Goal: Information Seeking & Learning: Learn about a topic

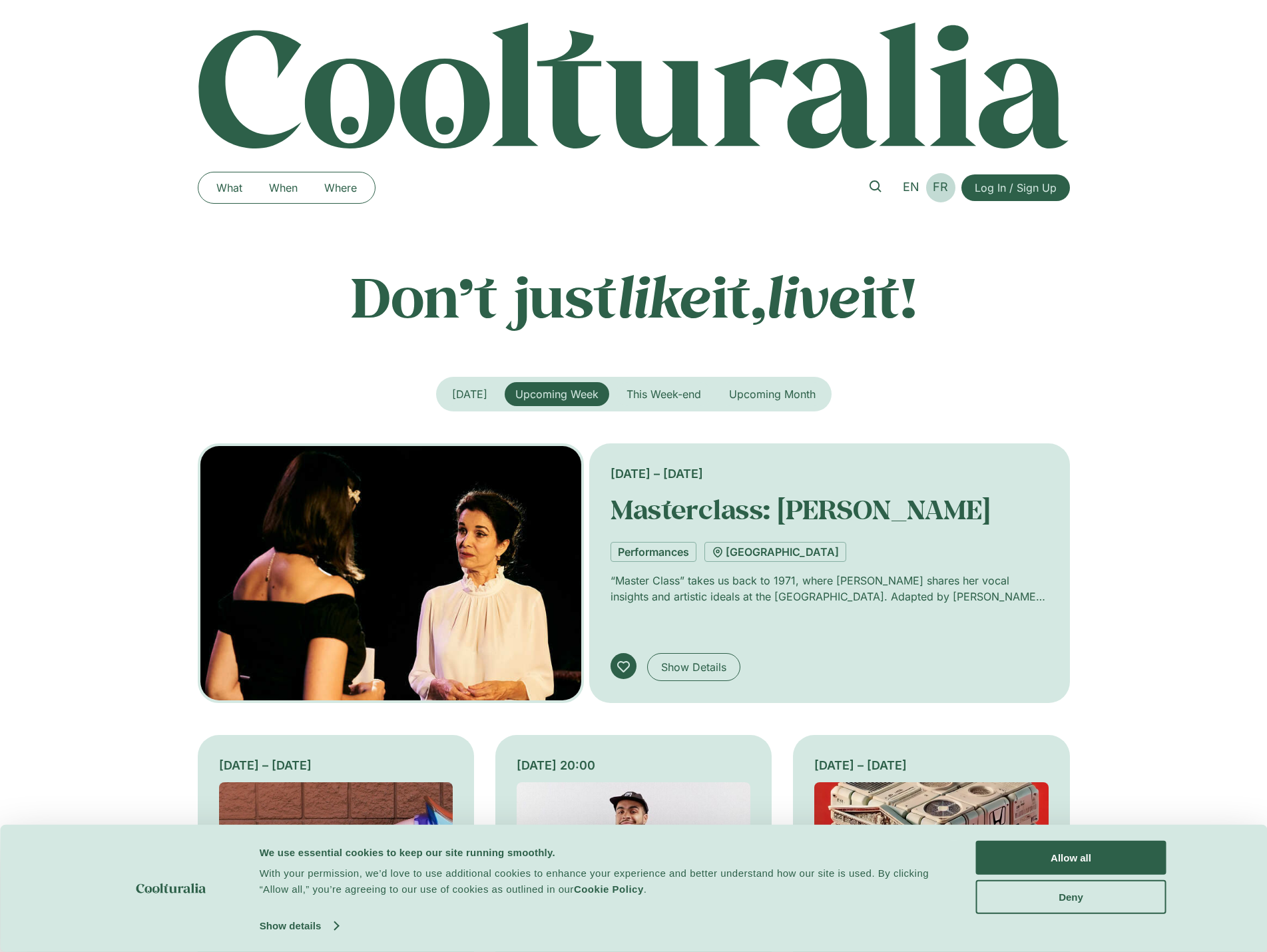
click at [948, 181] on span "FR" at bounding box center [940, 186] width 16 height 14
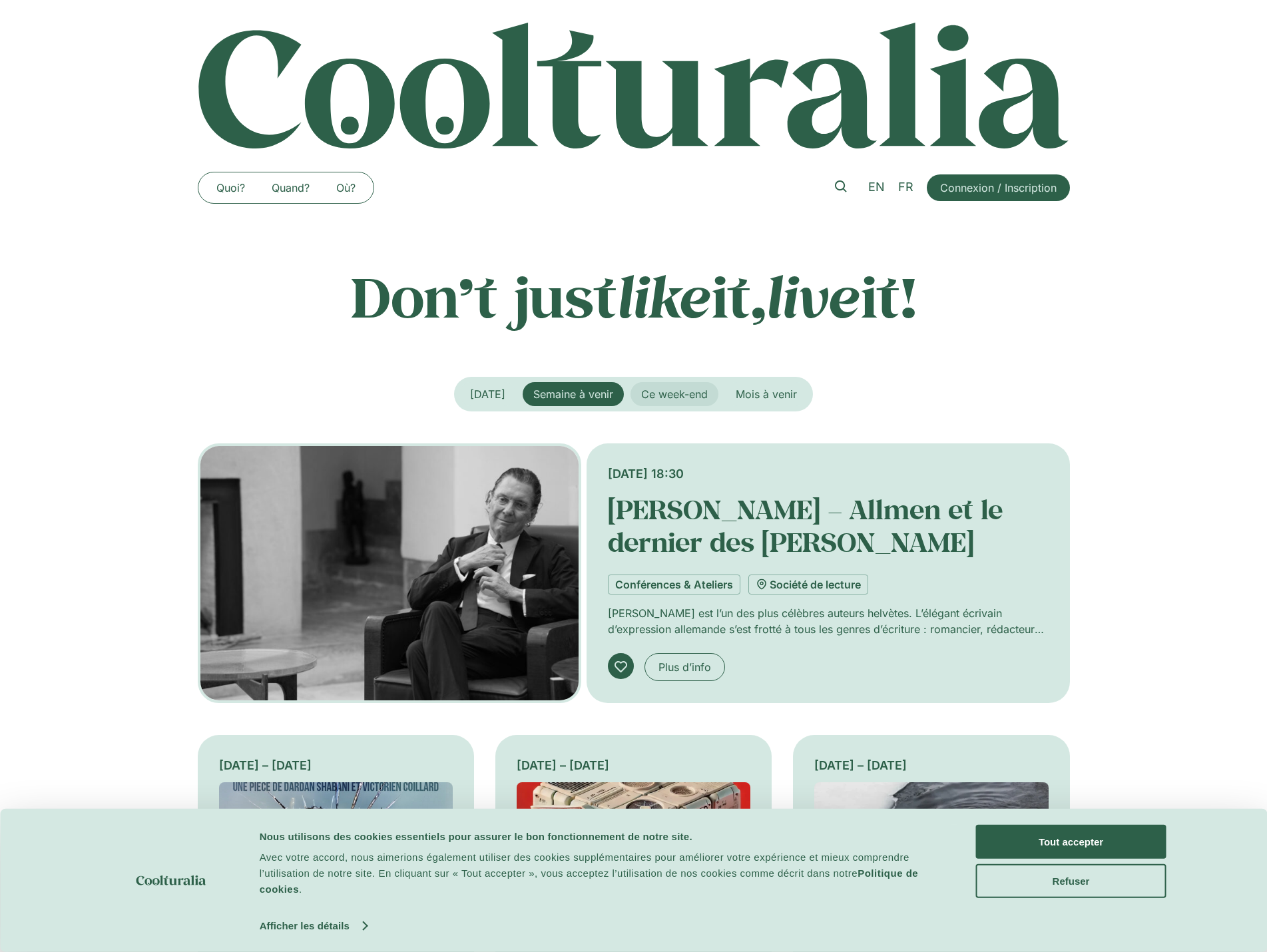
click at [688, 399] on span "Ce week-end" at bounding box center [674, 394] width 67 height 13
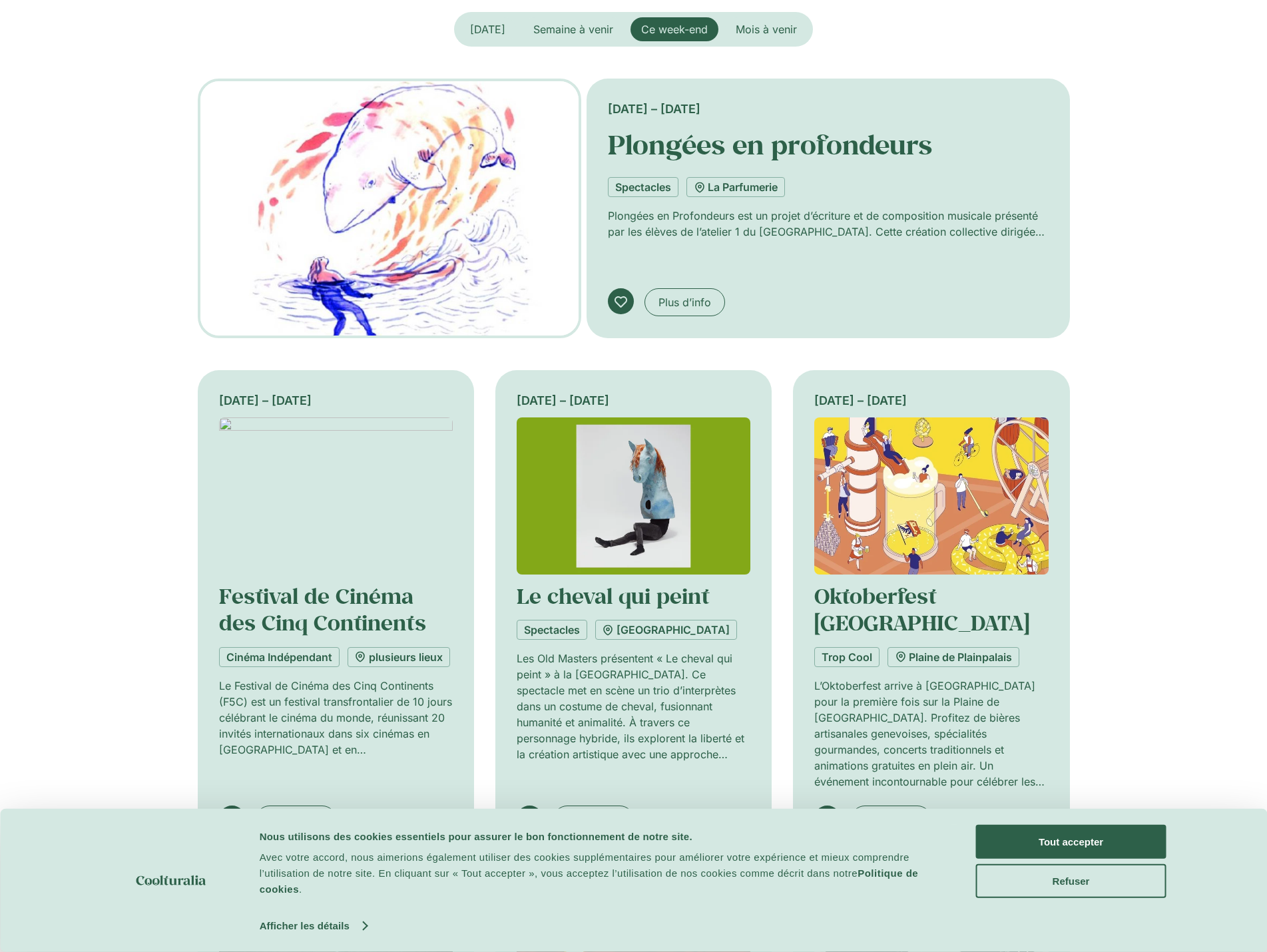
scroll to position [200, 0]
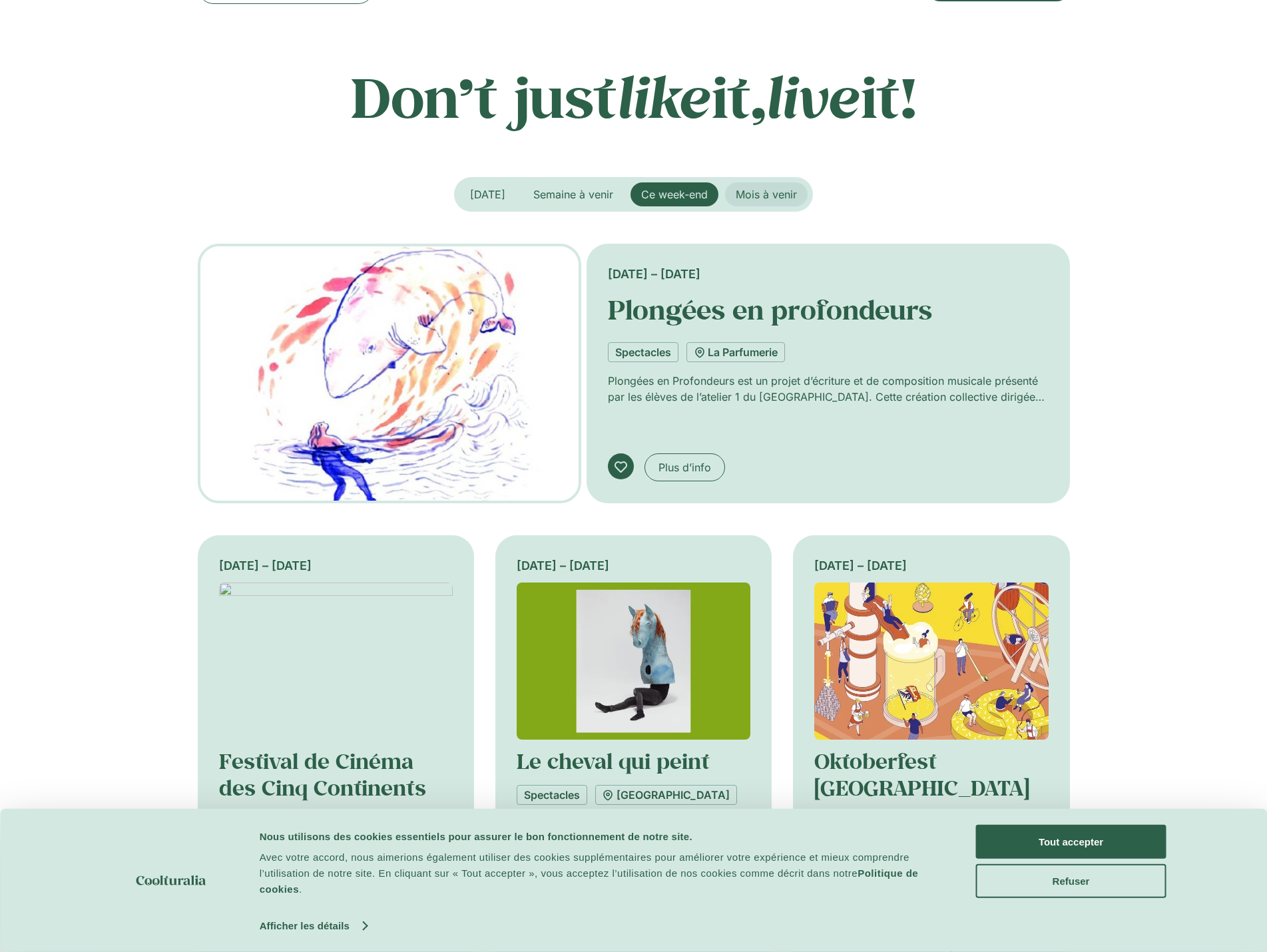
click at [771, 196] on span "Mois à venir" at bounding box center [766, 195] width 61 height 13
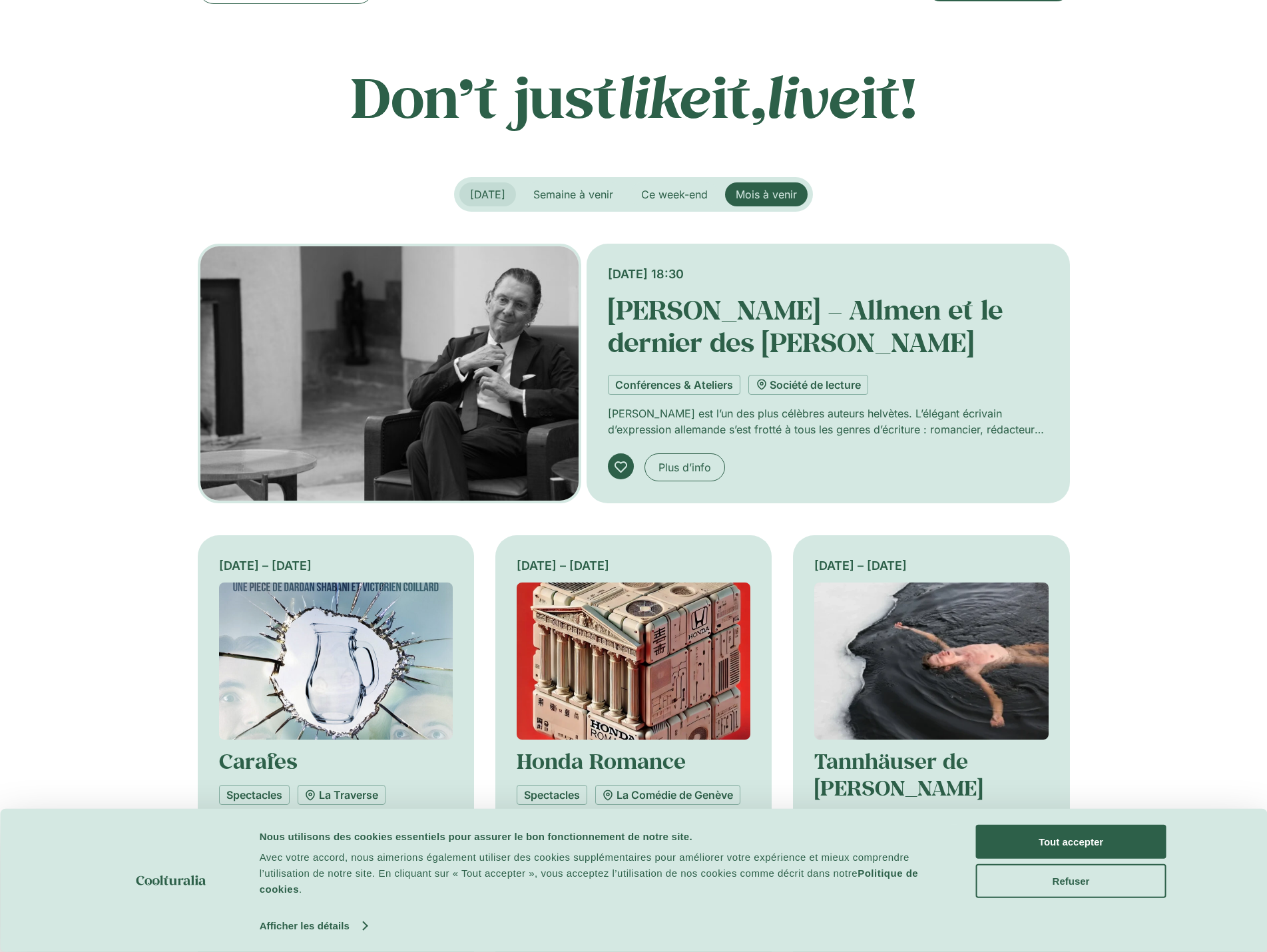
click at [500, 191] on span "Aujourd’hui" at bounding box center [487, 195] width 35 height 13
click at [606, 194] on span "Semaine à venir" at bounding box center [573, 195] width 80 height 13
click at [676, 195] on span "Ce week-end" at bounding box center [674, 195] width 67 height 13
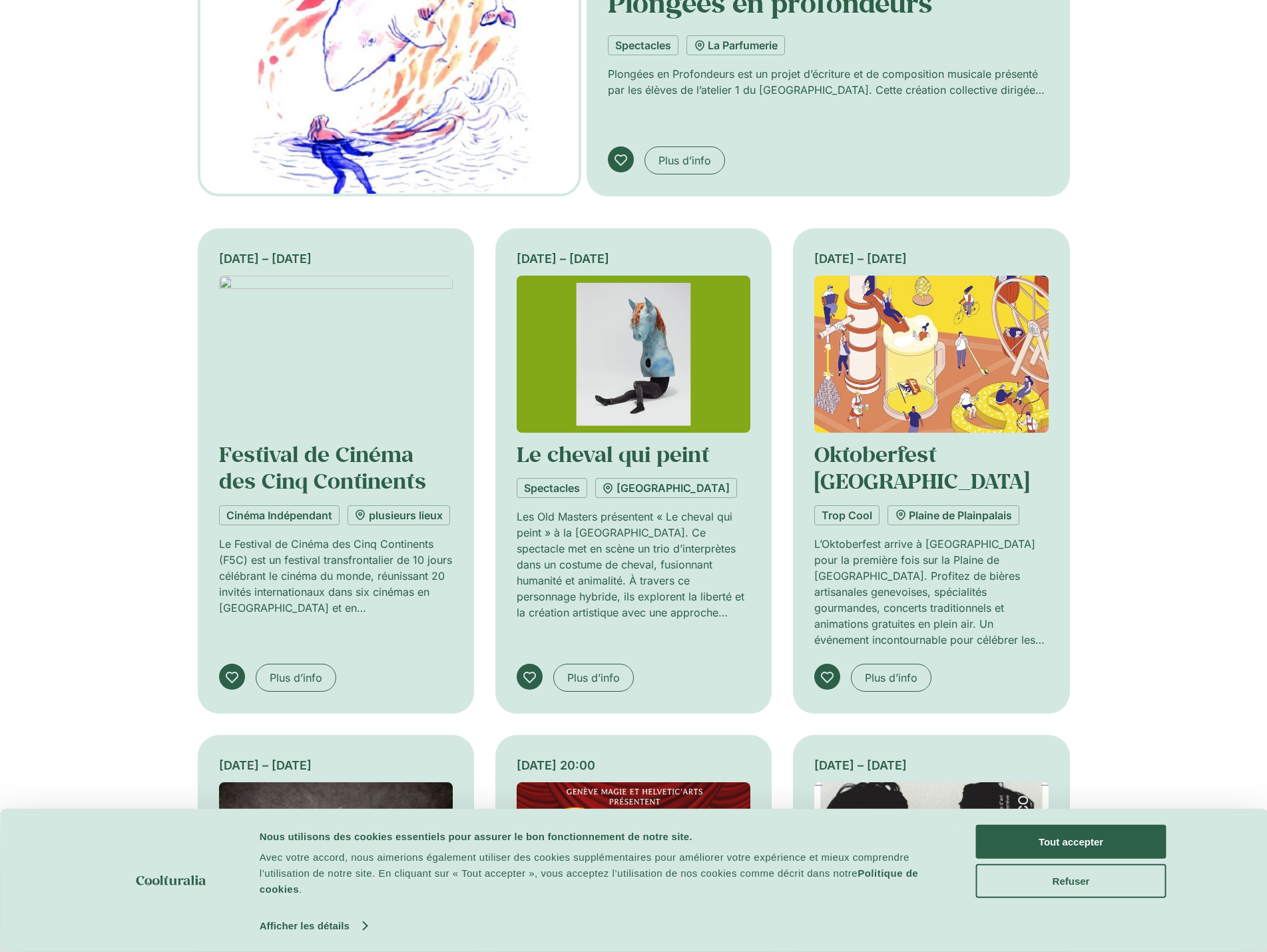
scroll to position [599, 0]
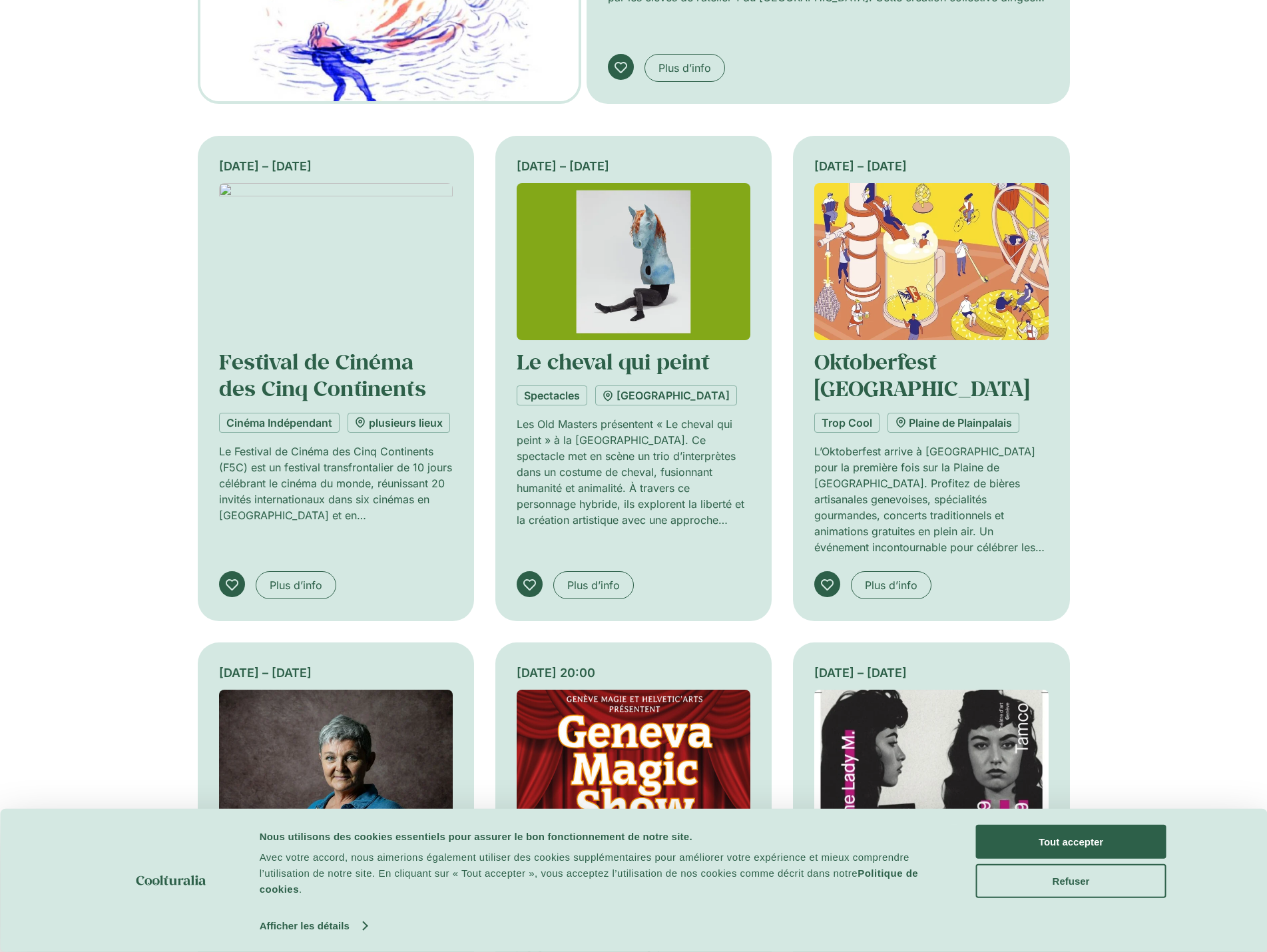
click at [911, 573] on div "Plus d’info" at bounding box center [892, 586] width 81 height 29
click at [911, 577] on span "Plus d’info" at bounding box center [891, 585] width 53 height 16
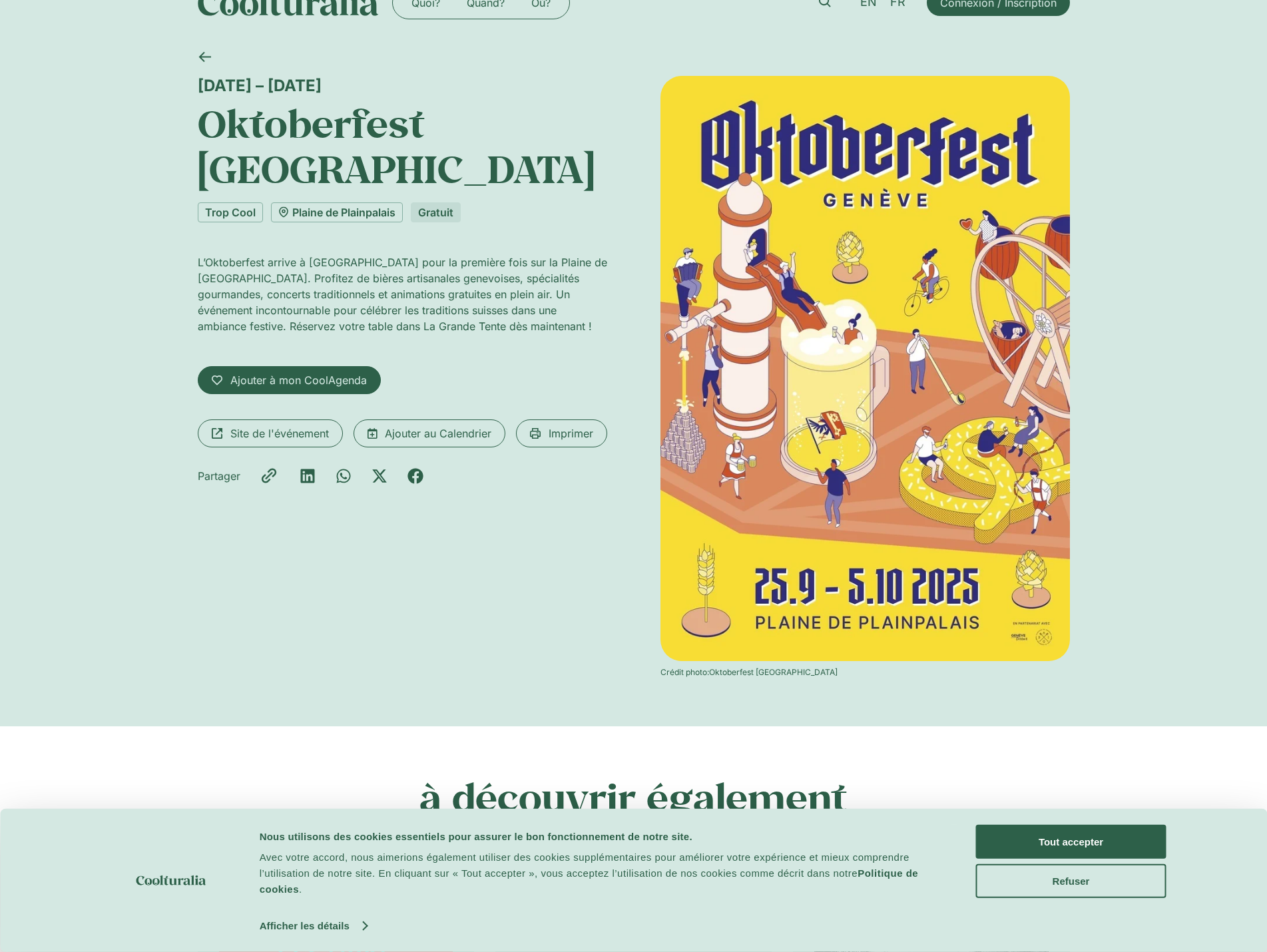
scroll to position [599, 0]
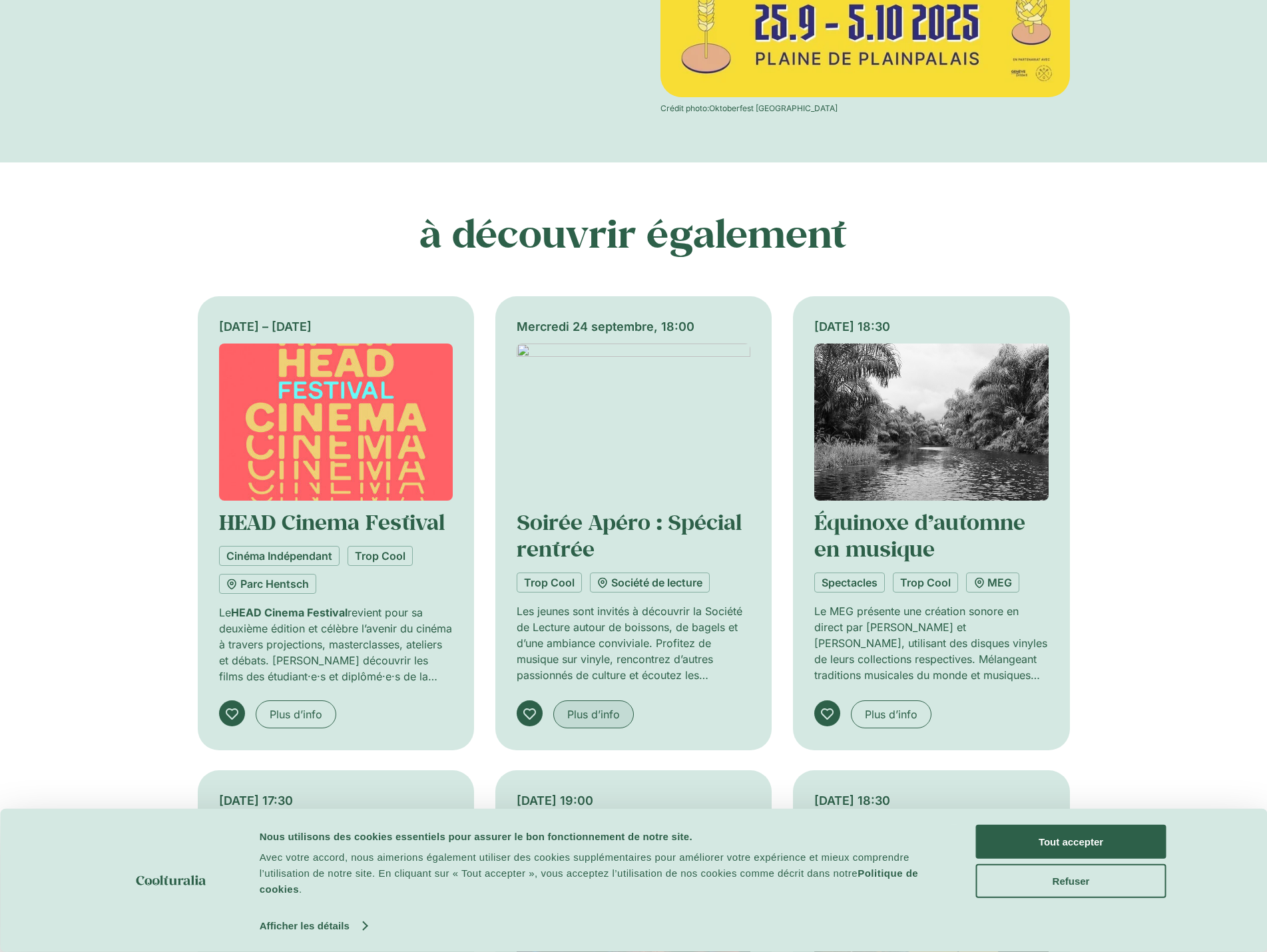
click at [592, 713] on span "Plus d’info" at bounding box center [594, 714] width 53 height 16
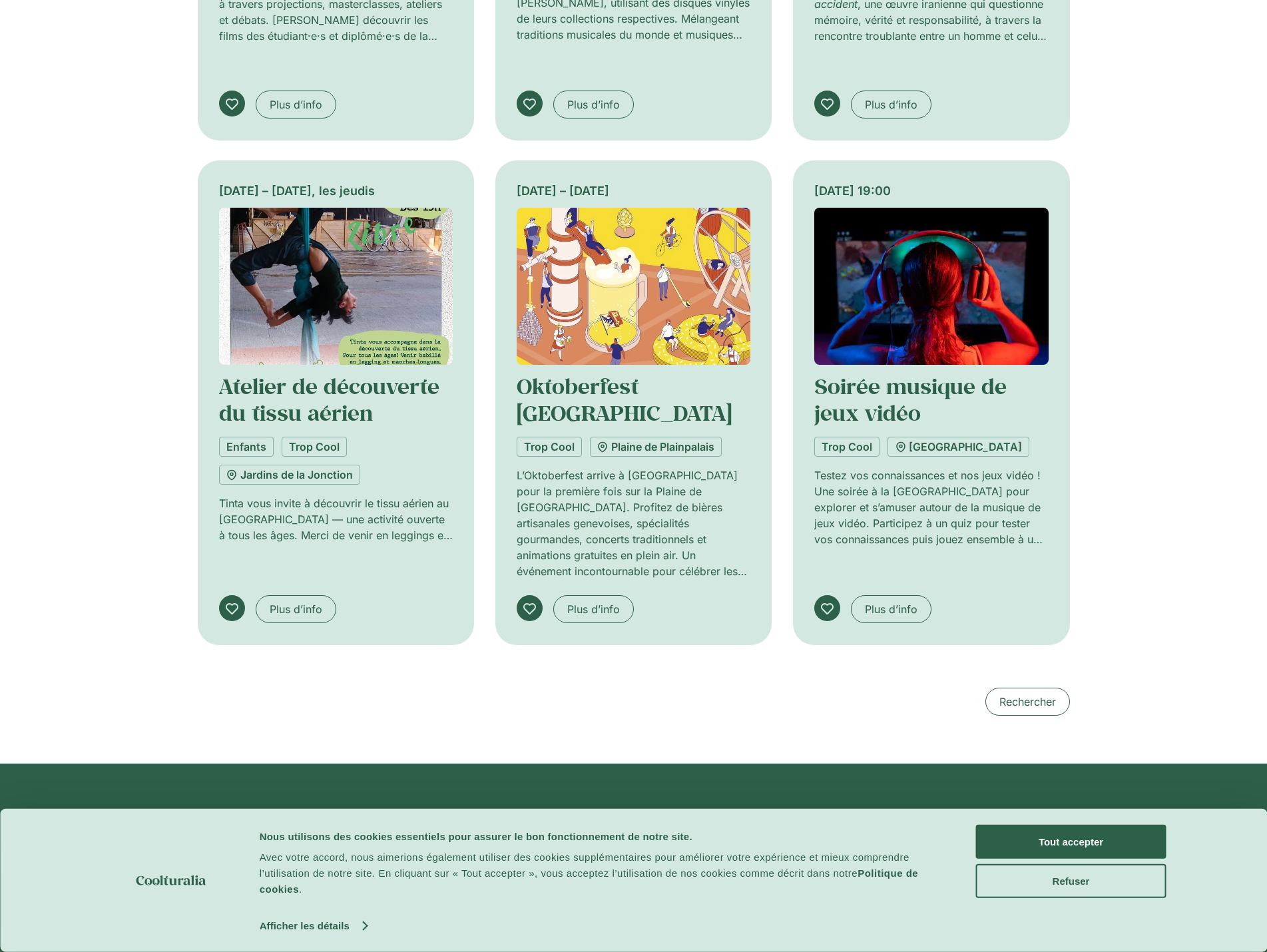
scroll to position [1331, 0]
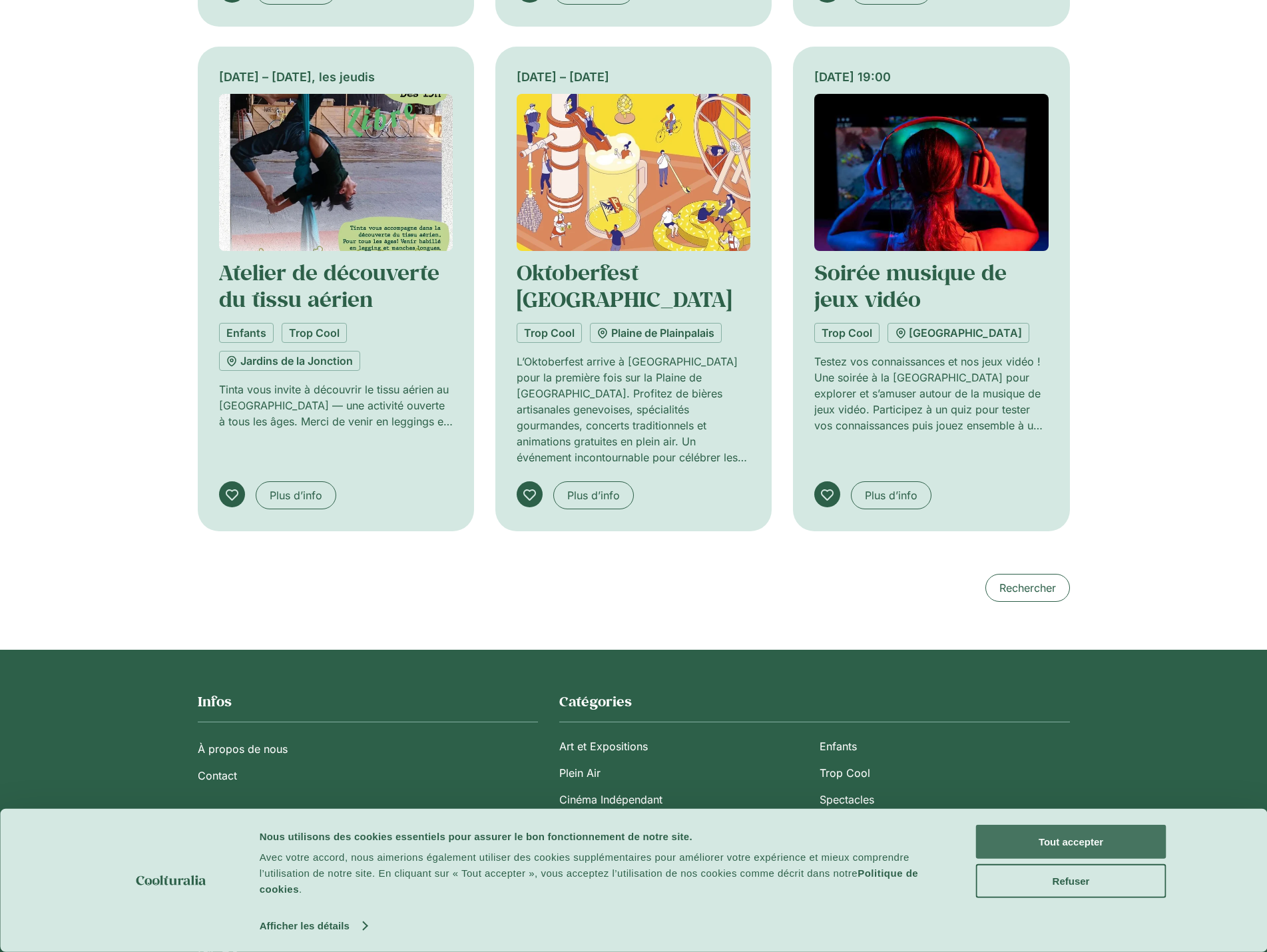
click at [1055, 840] on button "Tout accepter" at bounding box center [1071, 841] width 191 height 34
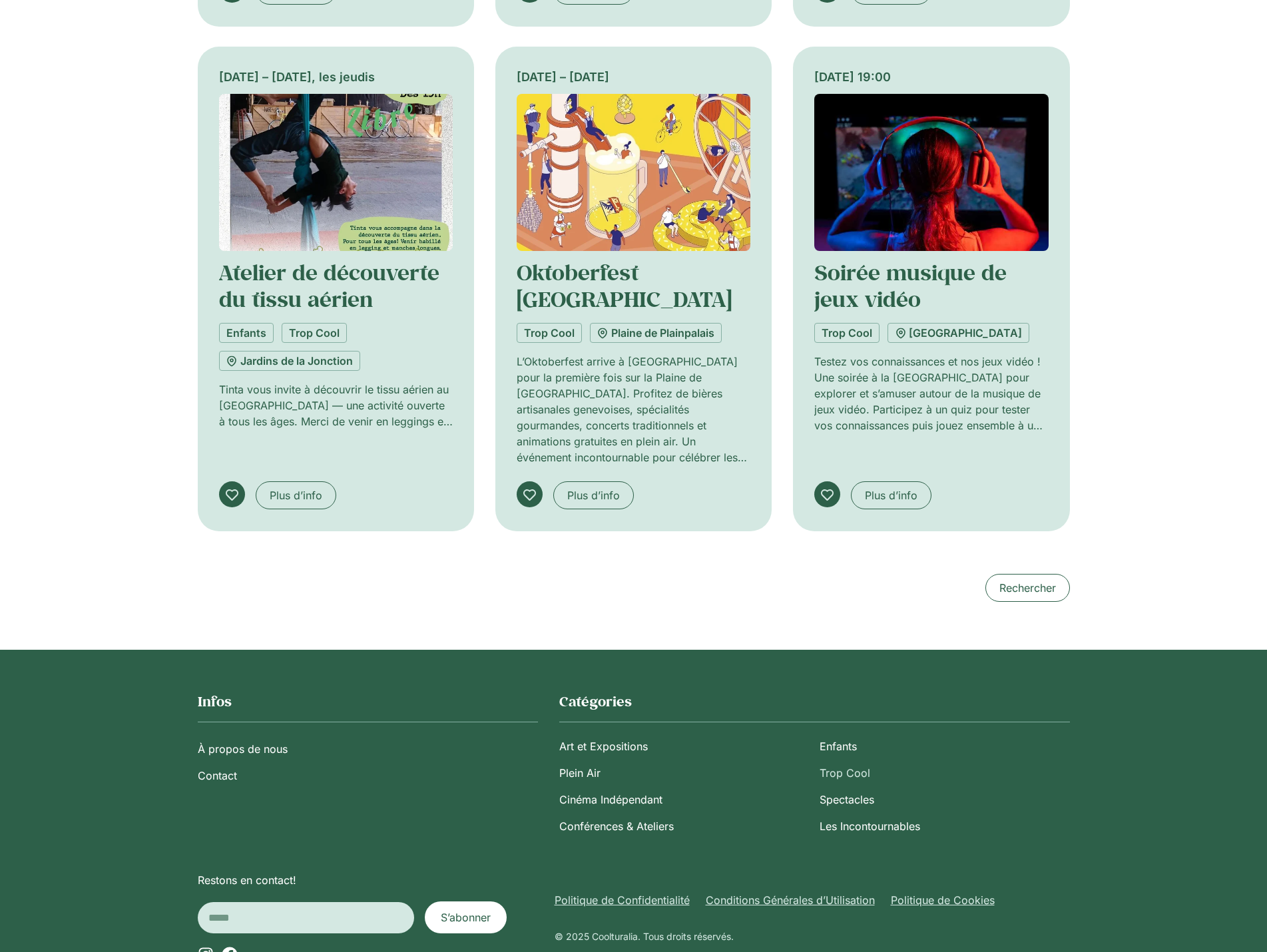
click at [840, 760] on link "Trop Cool" at bounding box center [944, 773] width 250 height 26
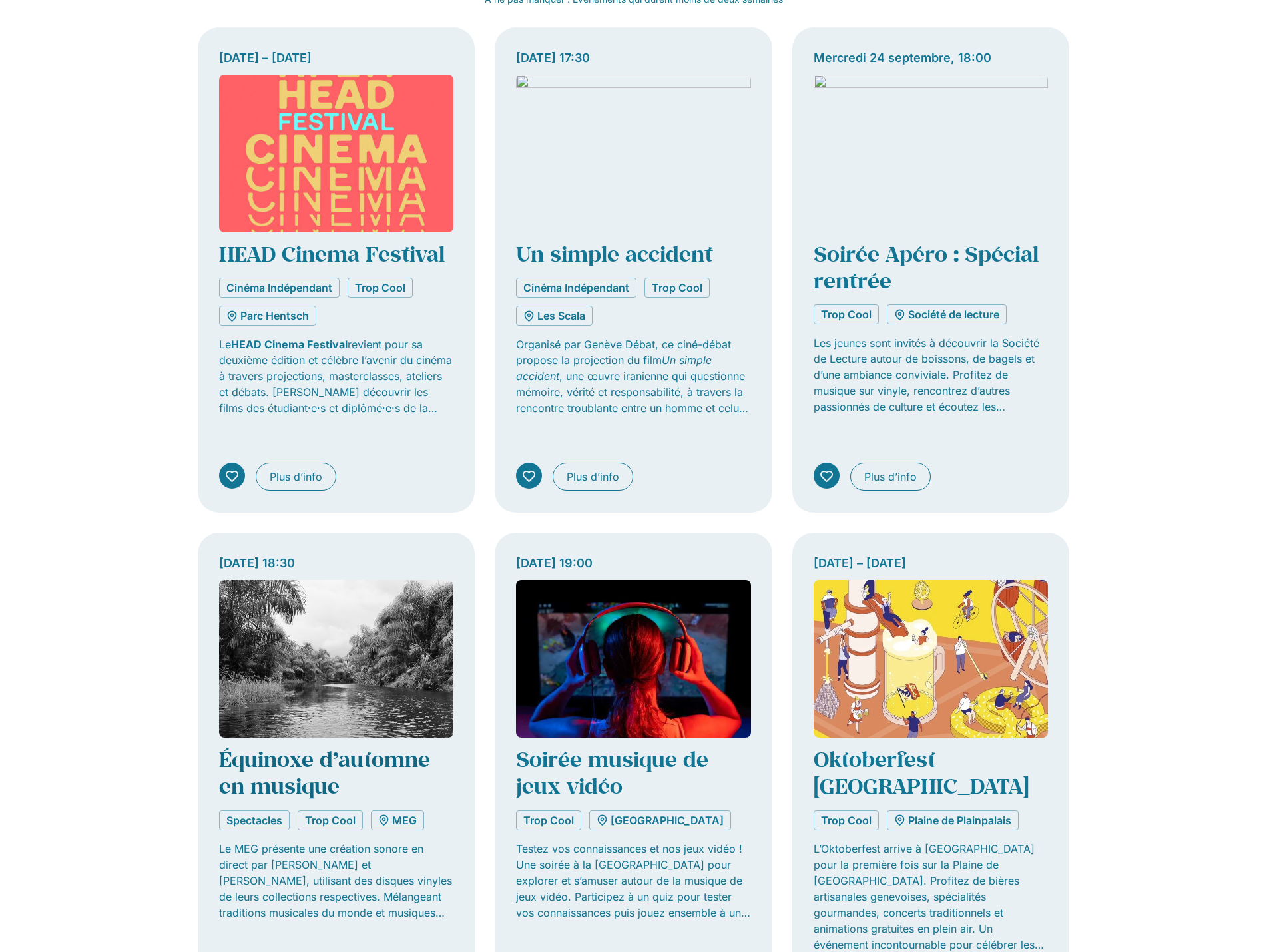
scroll to position [599, 0]
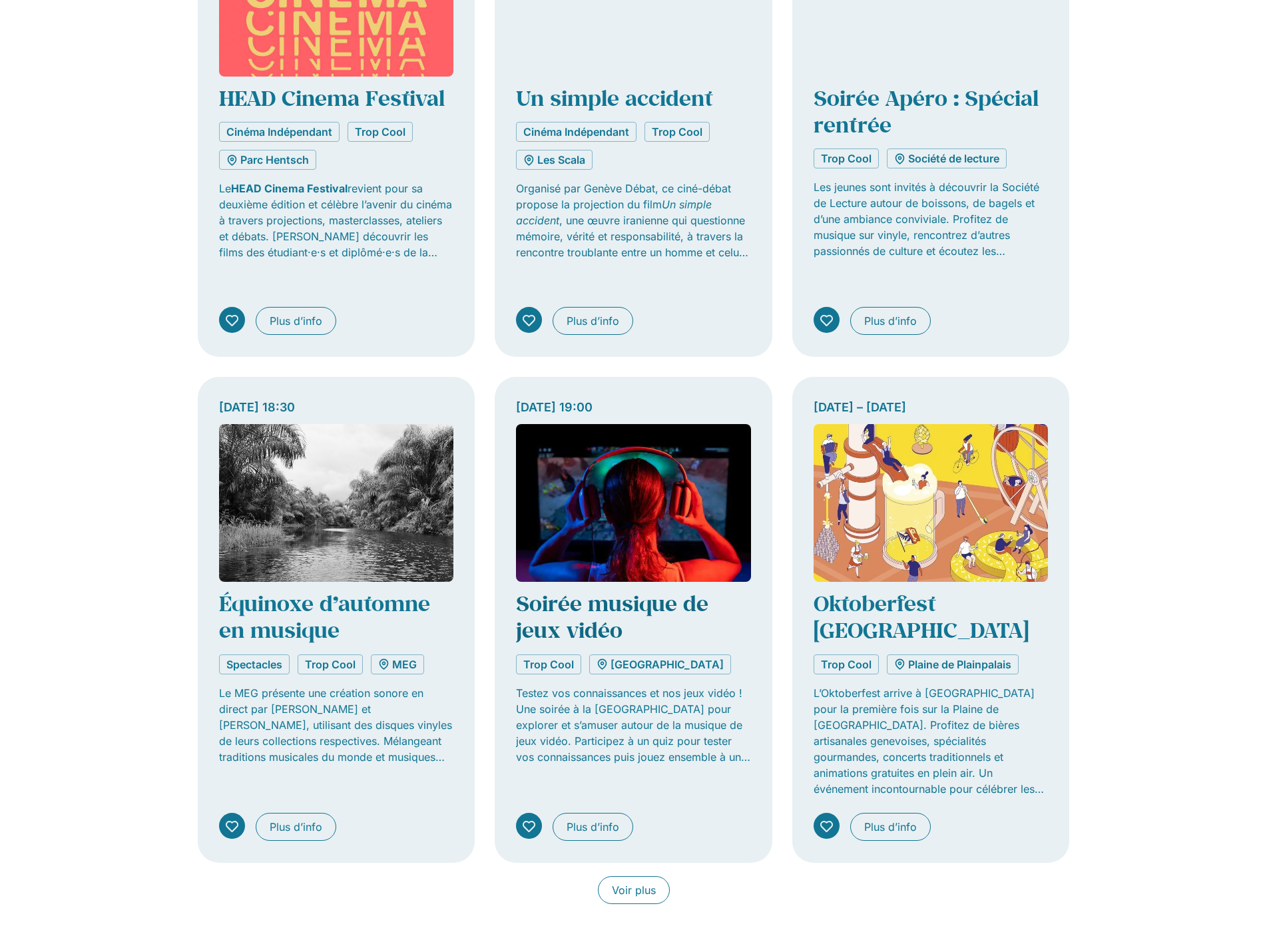
click at [596, 589] on link "Soirée musique de jeux vidéo" at bounding box center [612, 616] width 192 height 54
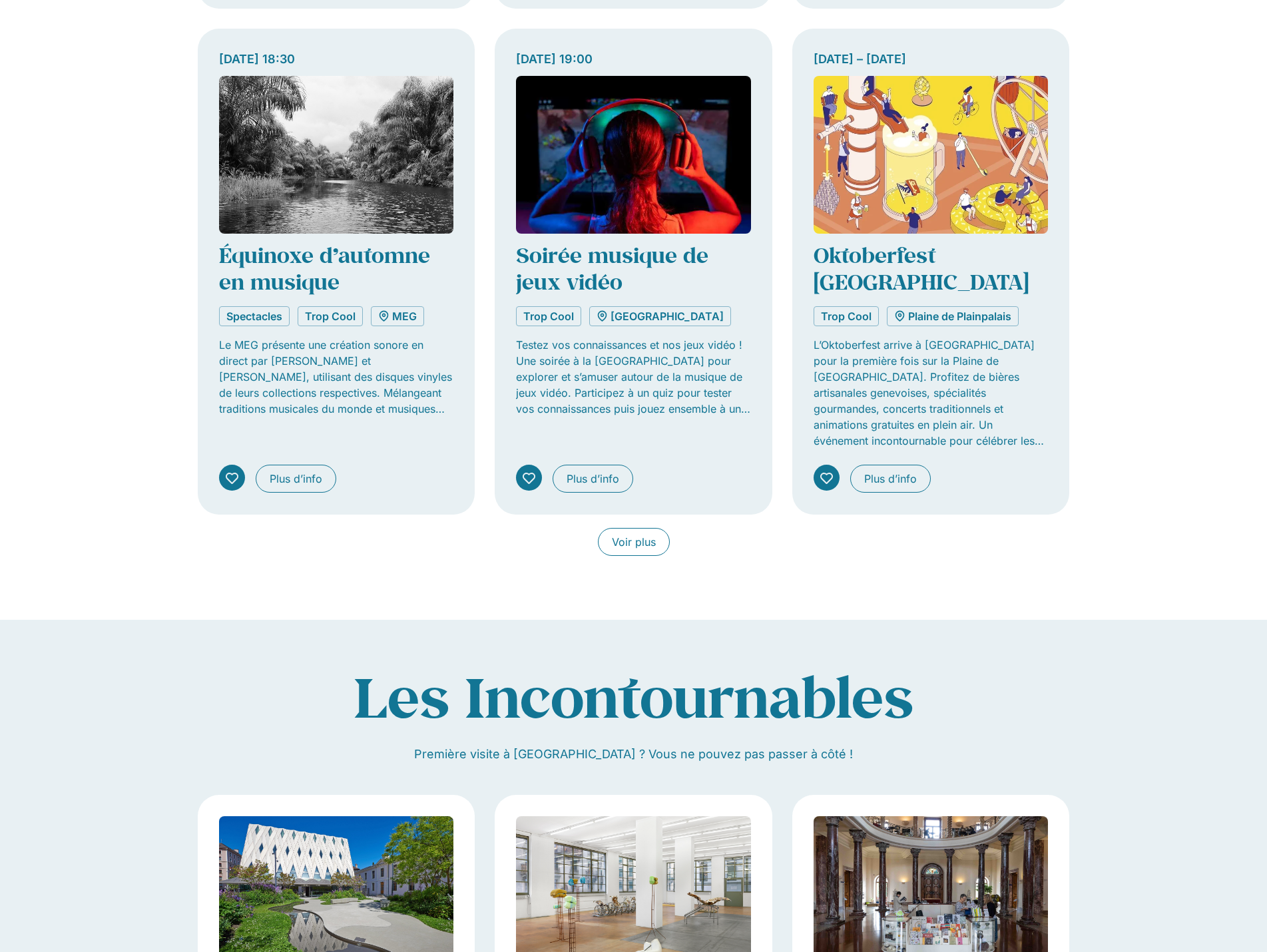
scroll to position [1132, 0]
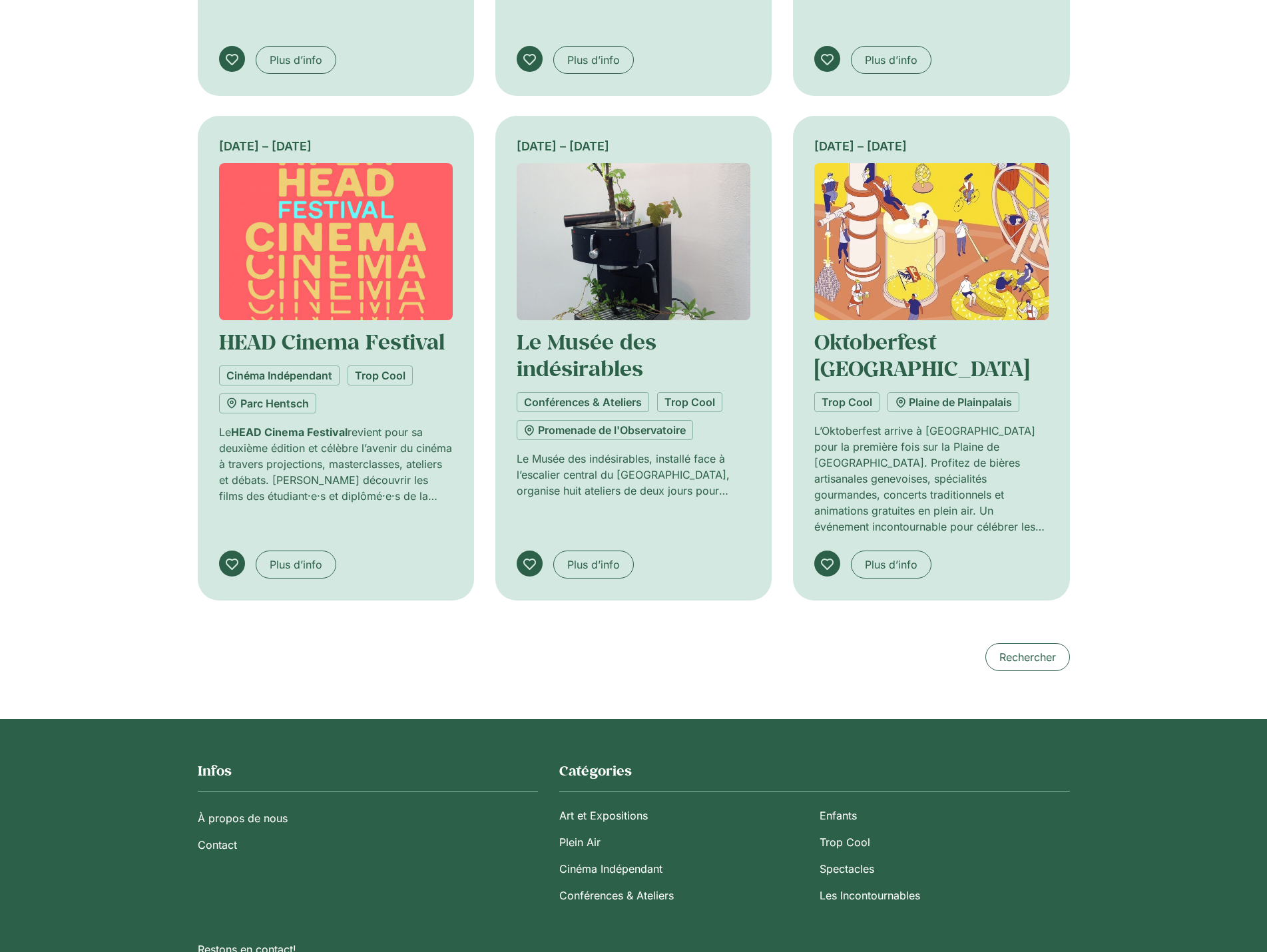
scroll to position [1132, 0]
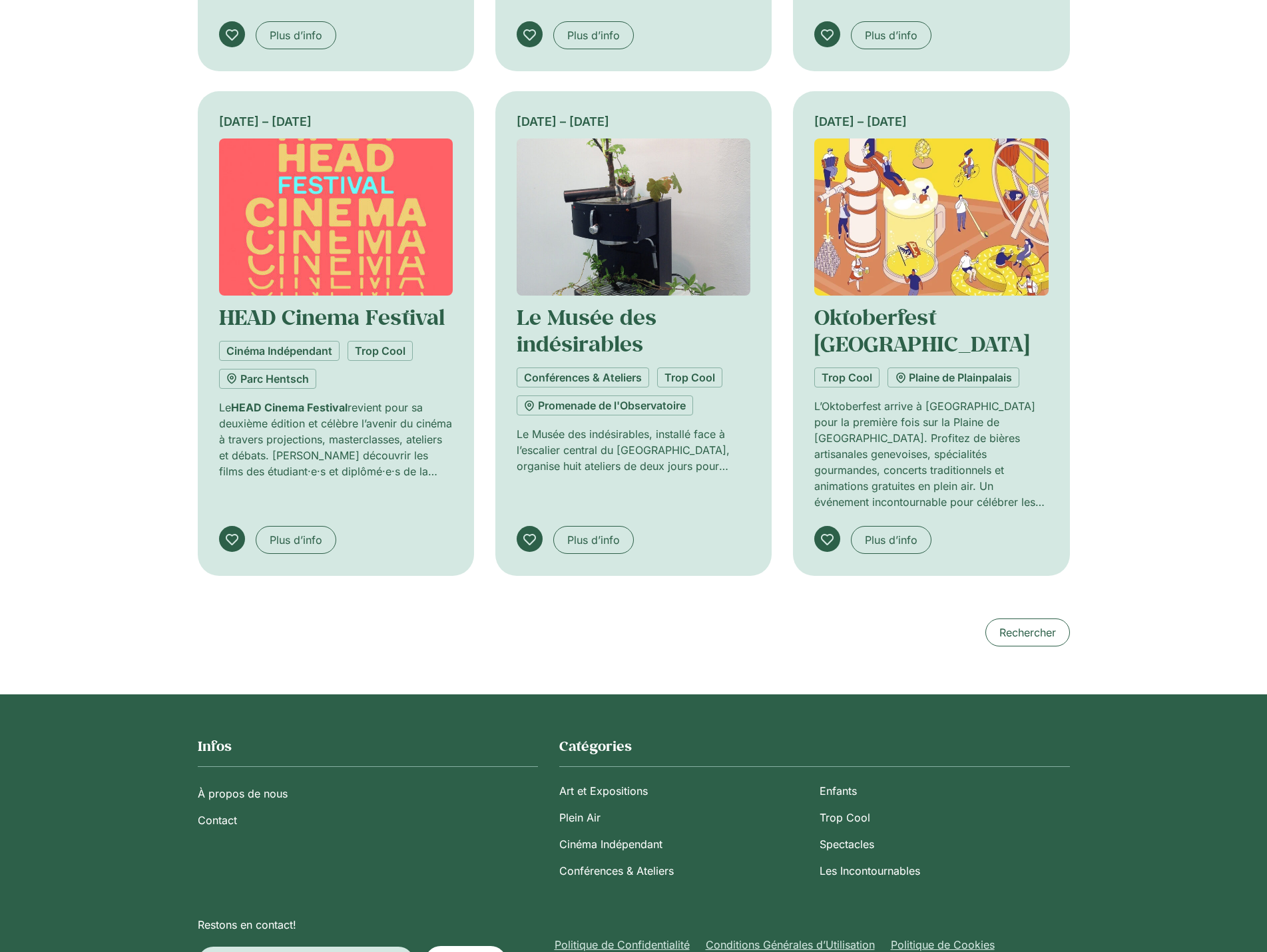
click at [265, 429] on p "Le HEAD Cinema Festival revient pour sa deuxième édition et célèbre l’avenir du…" at bounding box center [336, 439] width 233 height 80
